Goal: Information Seeking & Learning: Learn about a topic

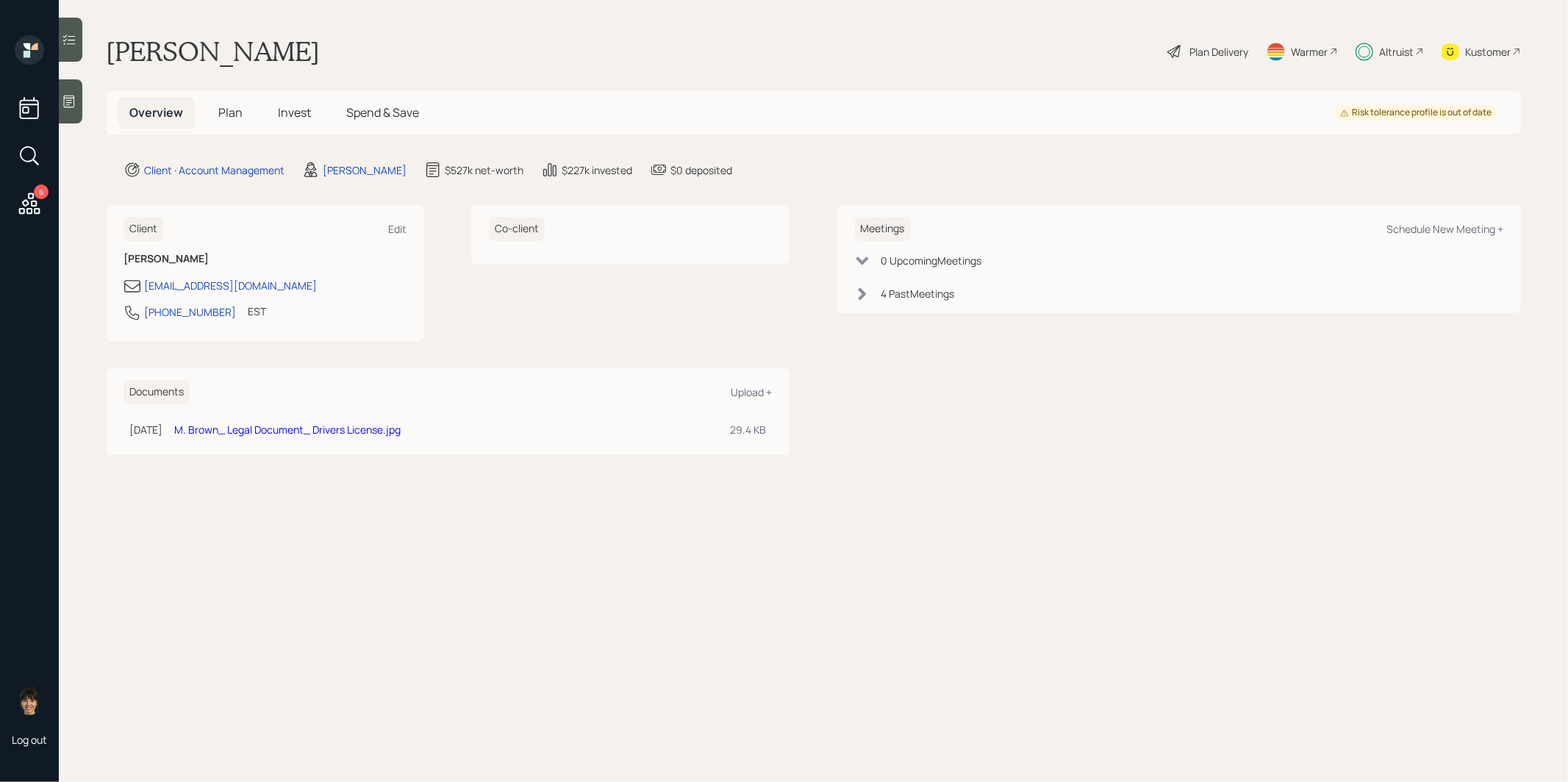
click at [296, 104] on span "Invest" at bounding box center [294, 112] width 33 height 17
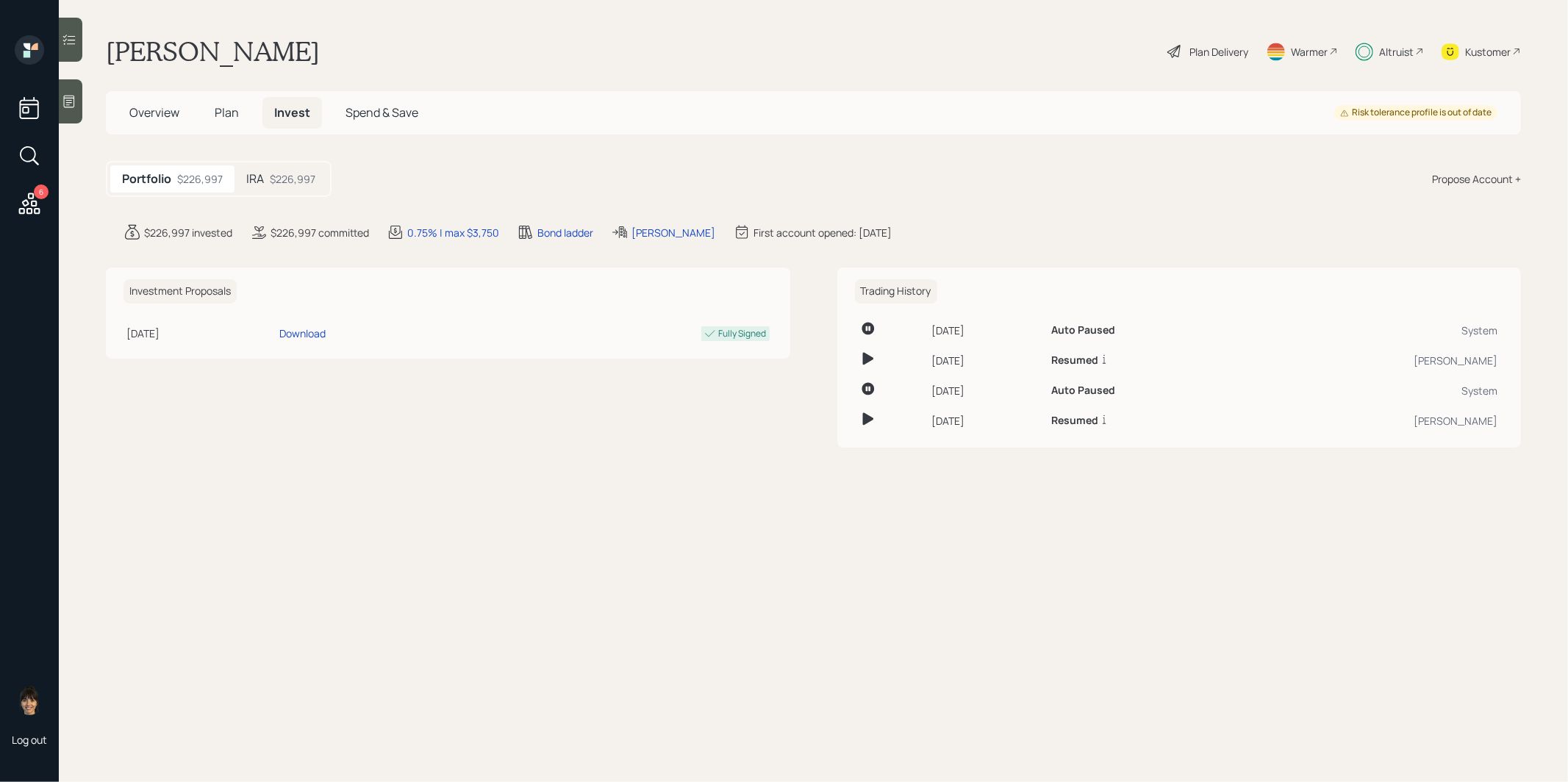
click at [291, 178] on div "$226,997" at bounding box center [292, 178] width 45 height 16
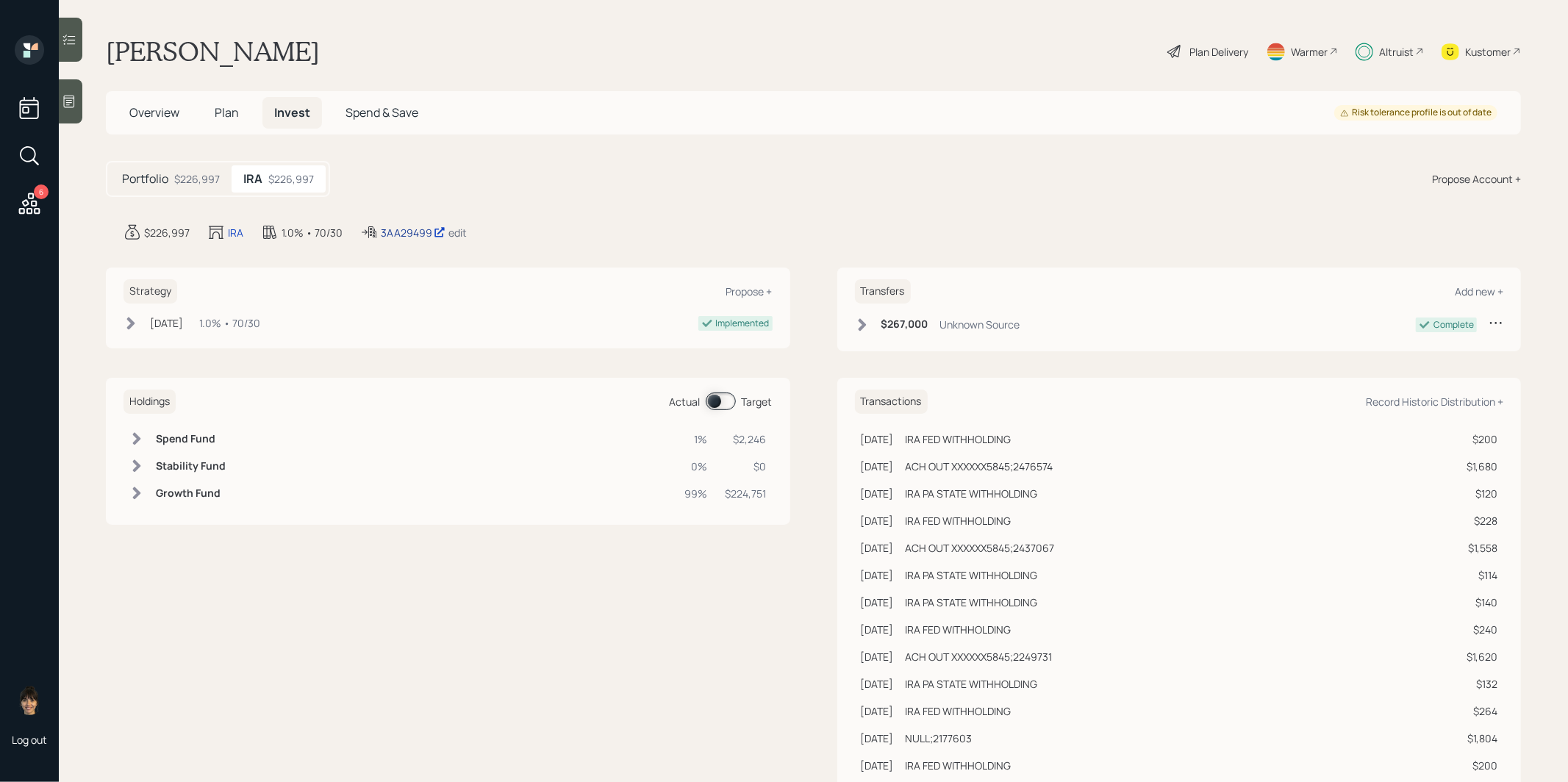
click at [401, 229] on div "3AA29499" at bounding box center [413, 232] width 64 height 16
